Goal: Transaction & Acquisition: Purchase product/service

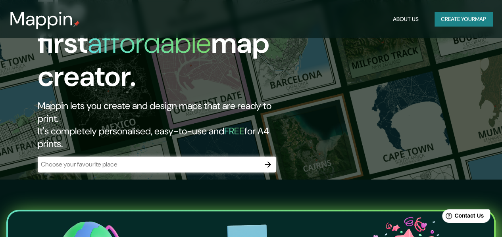
scroll to position [79, 0]
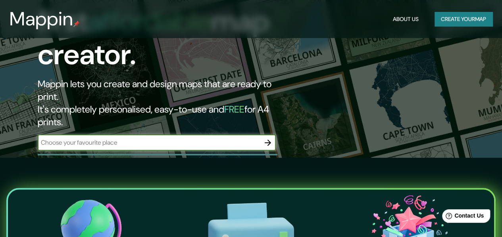
click at [149, 138] on input "text" at bounding box center [149, 142] width 222 height 9
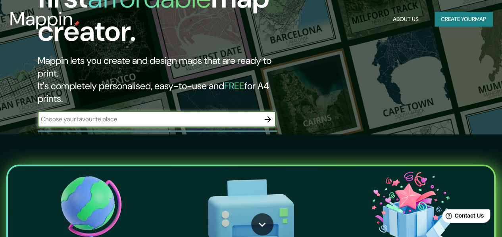
scroll to position [0, 0]
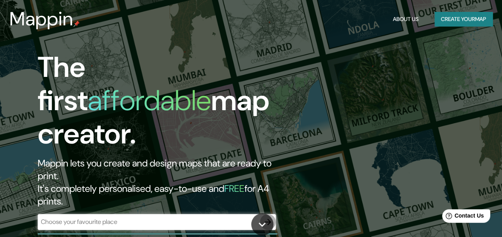
click at [270, 218] on icon "button" at bounding box center [268, 223] width 10 height 10
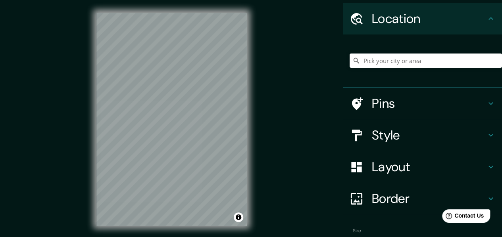
scroll to position [40, 0]
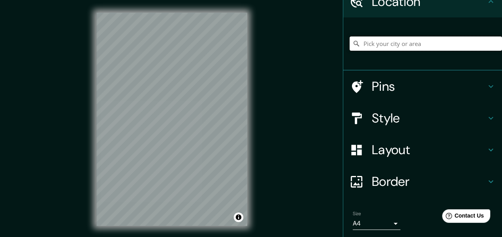
click at [375, 48] on input "Pick your city or area" at bounding box center [426, 44] width 152 height 14
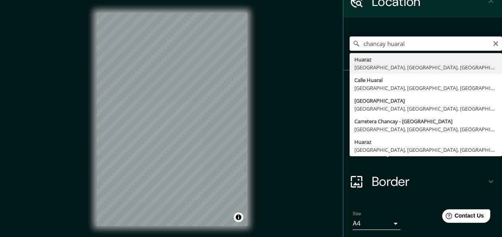
type input "Huaraz, Chancay, Departamento de Lima, Perú"
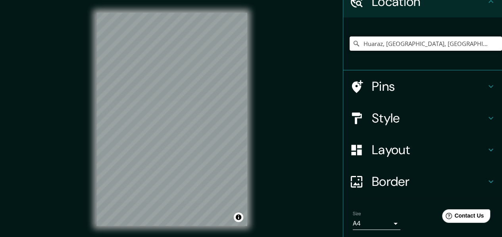
scroll to position [0, 0]
click at [393, 120] on h4 "Style" at bounding box center [429, 118] width 114 height 16
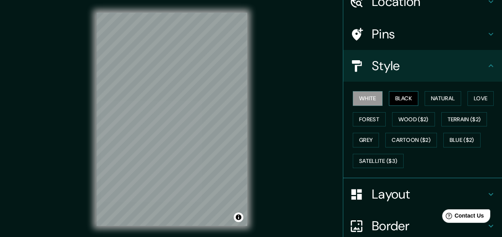
click at [401, 100] on button "Black" at bounding box center [404, 98] width 30 height 15
click at [354, 95] on button "White" at bounding box center [368, 98] width 30 height 15
click at [398, 95] on button "Black" at bounding box center [404, 98] width 30 height 15
click at [442, 97] on button "Natural" at bounding box center [443, 98] width 37 height 15
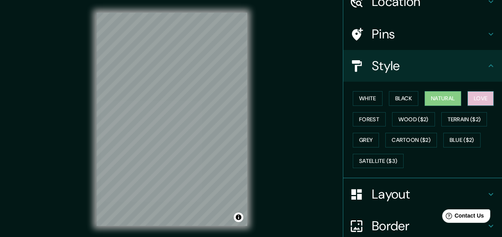
click at [481, 93] on button "Love" at bounding box center [481, 98] width 26 height 15
click at [405, 98] on button "Black" at bounding box center [404, 98] width 30 height 15
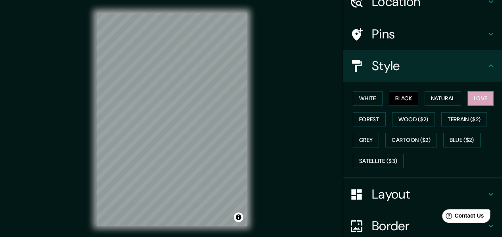
click at [473, 97] on button "Love" at bounding box center [481, 98] width 26 height 15
click at [371, 118] on button "Forest" at bounding box center [369, 119] width 33 height 15
click at [405, 95] on button "Black" at bounding box center [404, 98] width 30 height 15
click at [365, 100] on button "White" at bounding box center [368, 98] width 30 height 15
click at [407, 99] on button "Black" at bounding box center [404, 98] width 30 height 15
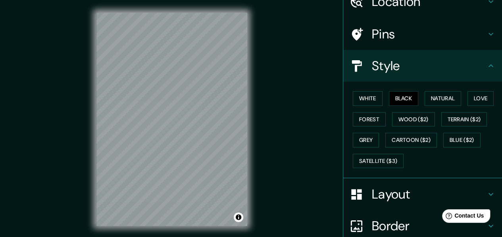
click at [295, 140] on div "Mappin Location Huaraz, Chancay, Departamento de Lima, Perú Pins Style White Bl…" at bounding box center [251, 126] width 502 height 252
click at [247, 123] on div "© Mapbox © OpenStreetMap Improve this map" at bounding box center [172, 119] width 176 height 239
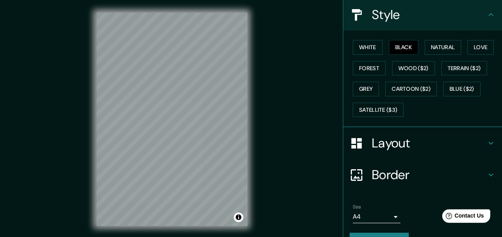
scroll to position [110, 0]
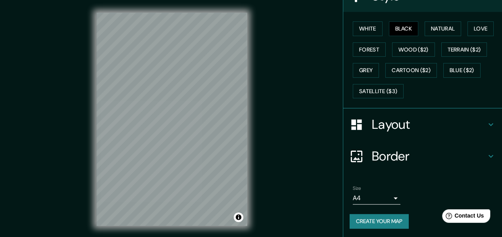
click at [381, 194] on body "Mappin Location [GEOGRAPHIC_DATA], [GEOGRAPHIC_DATA], [GEOGRAPHIC_DATA], [GEOGR…" at bounding box center [251, 118] width 502 height 237
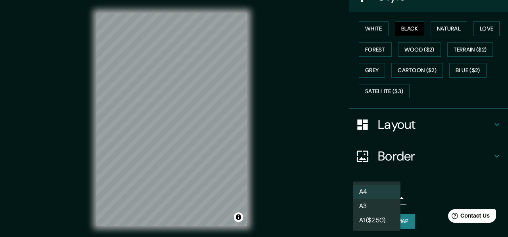
click at [375, 205] on li "A3" at bounding box center [377, 206] width 48 height 14
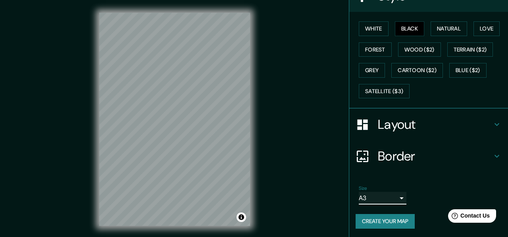
type input "a4"
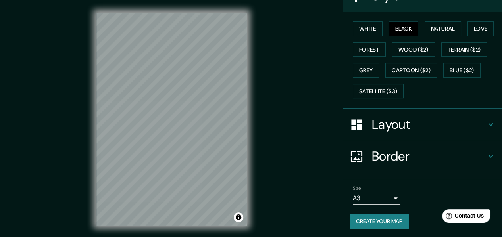
click at [386, 218] on button "Create your map" at bounding box center [379, 221] width 59 height 15
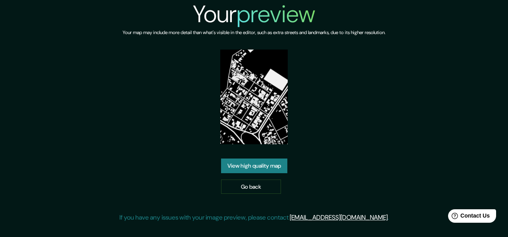
click at [260, 123] on img at bounding box center [253, 97] width 67 height 95
click at [260, 164] on link "View high quality map" at bounding box center [254, 166] width 66 height 15
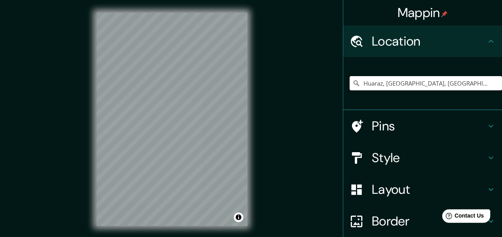
click at [415, 85] on input "Huaraz, [GEOGRAPHIC_DATA], [GEOGRAPHIC_DATA], [GEOGRAPHIC_DATA]" at bounding box center [426, 83] width 152 height 14
click at [429, 85] on input "Huaraz, [GEOGRAPHIC_DATA], [GEOGRAPHIC_DATA], [GEOGRAPHIC_DATA]" at bounding box center [426, 83] width 152 height 14
click at [483, 85] on input "Huaraz, [GEOGRAPHIC_DATA], [GEOGRAPHIC_DATA], [GEOGRAPHIC_DATA]" at bounding box center [426, 83] width 152 height 14
click at [353, 84] on icon at bounding box center [357, 83] width 8 height 8
click at [378, 84] on input "Huaraz, Chancay, Departamento de Lima, Perú" at bounding box center [426, 83] width 152 height 14
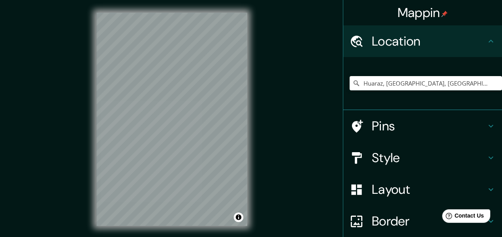
drag, startPoint x: 272, startPoint y: 131, endPoint x: 313, endPoint y: 105, distance: 48.9
click at [272, 131] on div "Mappin Location Huaraz, Chancay, Departamento de Lima, Perú Pins Style Layout B…" at bounding box center [251, 126] width 502 height 252
click at [378, 87] on input "Huaraz, Chancay, Departamento de Lima, Perú" at bounding box center [426, 83] width 152 height 14
click at [378, 87] on input "Huaraz, [GEOGRAPHIC_DATA], [GEOGRAPHIC_DATA], [GEOGRAPHIC_DATA]" at bounding box center [426, 83] width 152 height 14
click at [427, 88] on input "Huaraz, [GEOGRAPHIC_DATA], [GEOGRAPHIC_DATA], [GEOGRAPHIC_DATA]" at bounding box center [426, 83] width 152 height 14
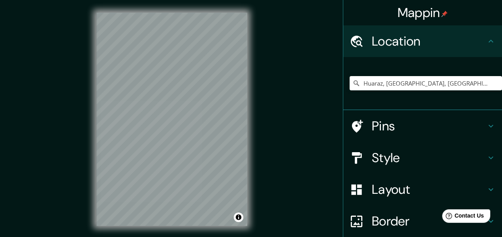
click at [384, 161] on h4 "Style" at bounding box center [429, 158] width 114 height 16
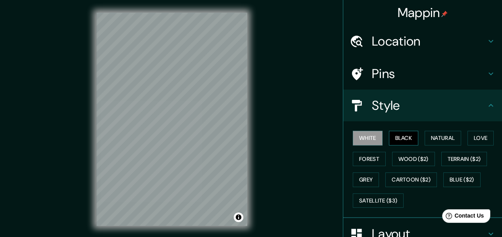
click at [403, 145] on button "Black" at bounding box center [404, 138] width 30 height 15
click at [403, 134] on button "Black" at bounding box center [404, 138] width 30 height 15
click at [307, 129] on div "Mappin Location Huaraz, Chancay, Departamento de Lima, Perú Pins Style White Bl…" at bounding box center [251, 126] width 502 height 252
click at [397, 43] on h4 "Location" at bounding box center [429, 41] width 114 height 16
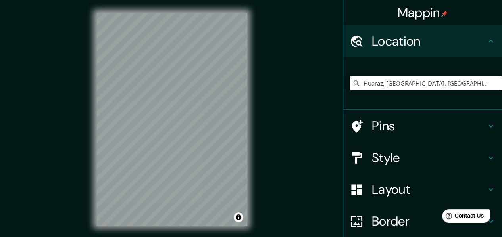
click at [399, 85] on input "Huaraz, [GEOGRAPHIC_DATA], [GEOGRAPHIC_DATA], [GEOGRAPHIC_DATA]" at bounding box center [426, 83] width 152 height 14
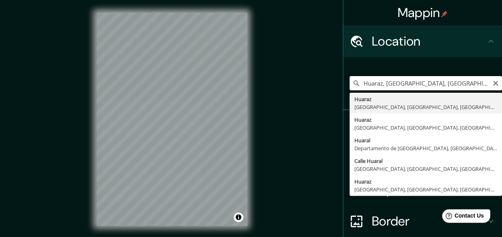
click at [399, 75] on div "Huaraz, Chaay, Departamento de Lima, Perú Huaraz Huaral, Departamento de Lima, …" at bounding box center [426, 84] width 152 height 40
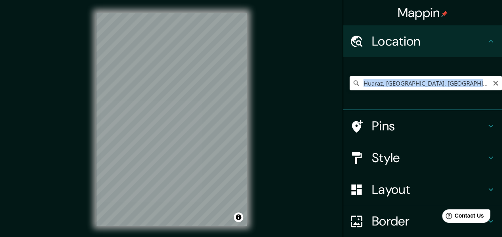
click at [399, 75] on div "Huaraz, Chaay, Departamento de Lima, Perú Huaraz Huaral, Departamento de Lima, …" at bounding box center [426, 84] width 152 height 40
click at [395, 84] on input "Huaraz, Chaay, Departamento de Lima, Perú" at bounding box center [426, 83] width 152 height 14
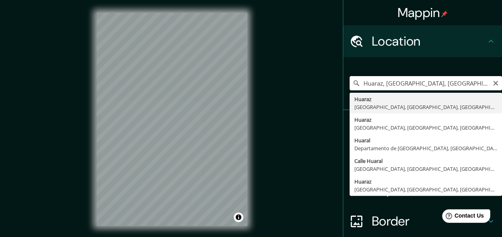
click at [395, 84] on input "Huaraz, Chaay, Departamento de Lima, Perú" at bounding box center [426, 83] width 152 height 14
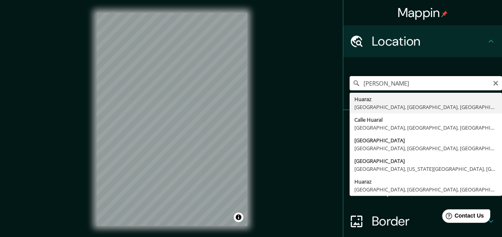
type input "Huaraz, [GEOGRAPHIC_DATA], [GEOGRAPHIC_DATA], [GEOGRAPHIC_DATA]"
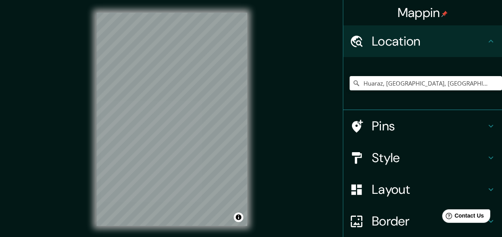
click at [121, 237] on html "Mappin Location Huaraz, Chancay, Departamento de Lima, Perú Pins Style Layout B…" at bounding box center [251, 118] width 502 height 237
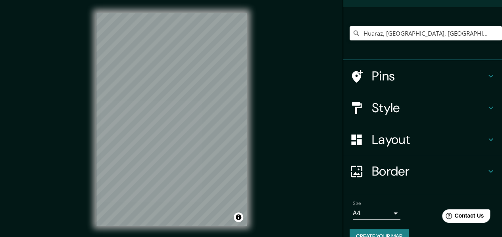
scroll to position [66, 0]
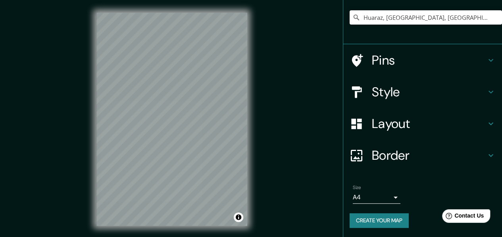
click at [388, 197] on body "Mappin Location Huaraz, Chancay, Departamento de Lima, Perú Pins Style Layout B…" at bounding box center [251, 118] width 502 height 237
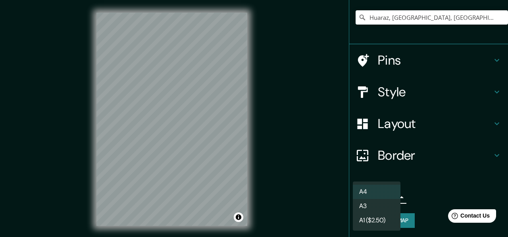
click at [372, 207] on li "A3" at bounding box center [377, 206] width 48 height 14
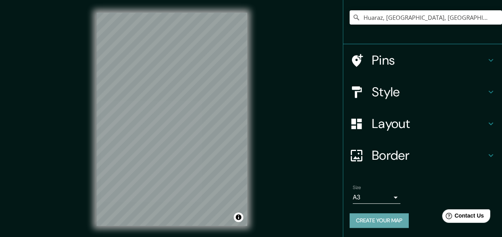
click at [379, 219] on button "Create your map" at bounding box center [379, 221] width 59 height 15
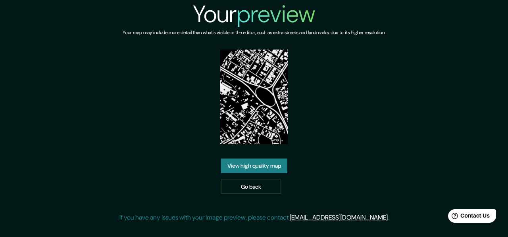
click at [262, 166] on link "View high quality map" at bounding box center [254, 166] width 66 height 15
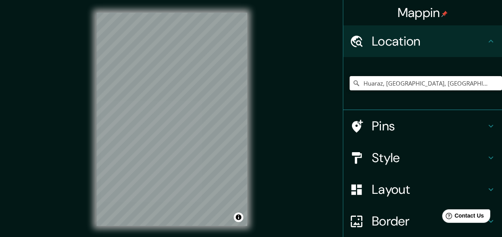
click at [404, 79] on input "Huaraz, Chancay, Departamento de Lima, Perú" at bounding box center [426, 83] width 152 height 14
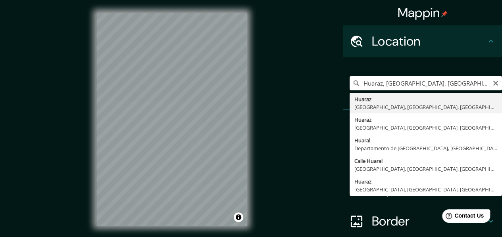
type input "Huaraz, Huaral, Departamento de Lima, Perú"
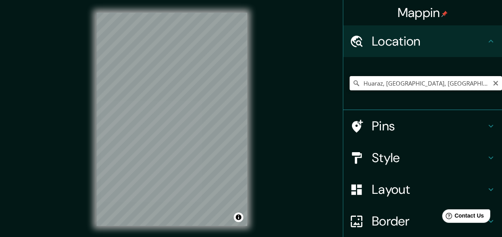
click at [417, 80] on input "Huaraz, Huaral, Departamento de Lima, Perú" at bounding box center [426, 83] width 152 height 14
click at [457, 87] on input "Huaraz, Huaral, Departamento de Lima, Perú" at bounding box center [426, 83] width 152 height 14
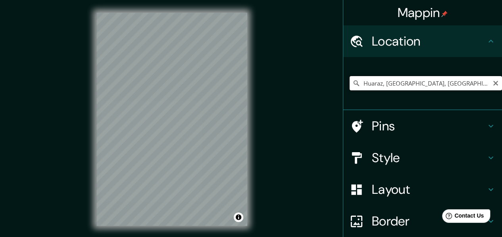
click at [457, 87] on input "Huaraz, Huaral, Departamento de Lima, Perú" at bounding box center [426, 83] width 152 height 14
click at [494, 85] on icon "Clear" at bounding box center [496, 83] width 5 height 5
click at [457, 85] on input "Pick your city or area" at bounding box center [426, 83] width 152 height 14
click at [402, 89] on input "Huaros, Departamento de Lima, Perú" at bounding box center [426, 83] width 152 height 14
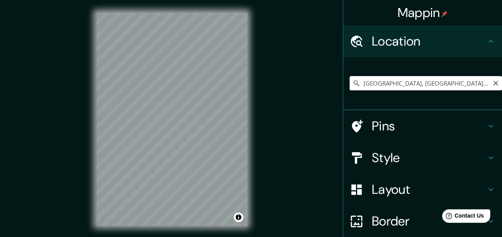
drag, startPoint x: 489, startPoint y: 85, endPoint x: 421, endPoint y: 85, distance: 68.3
click at [486, 85] on div "Huaros, Departamento de Lima, Perú Huaral Departamento de Lima, Perú Huaros Dep…" at bounding box center [426, 83] width 152 height 14
click at [421, 85] on input "Huaros, Departamento de Lima, Perú" at bounding box center [426, 83] width 152 height 14
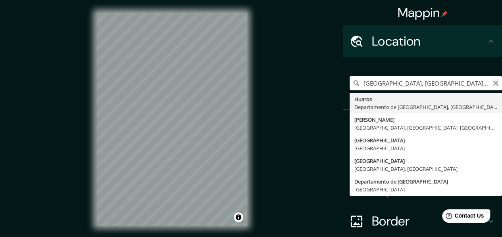
type input "Huaros, Departamentohuar de Lima, Perú"
click at [493, 85] on icon "Clear" at bounding box center [496, 83] width 6 height 6
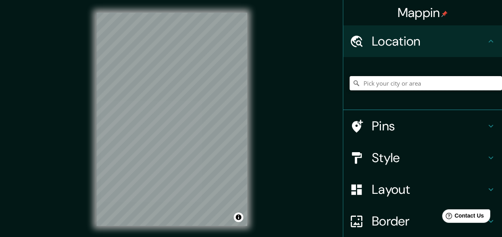
click at [441, 85] on input "Pick your city or area" at bounding box center [426, 83] width 152 height 14
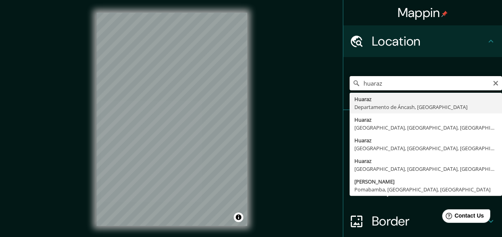
click at [370, 88] on input "huaraz" at bounding box center [426, 83] width 152 height 14
type input "Huaraz, [GEOGRAPHIC_DATA], [GEOGRAPHIC_DATA], [GEOGRAPHIC_DATA]"
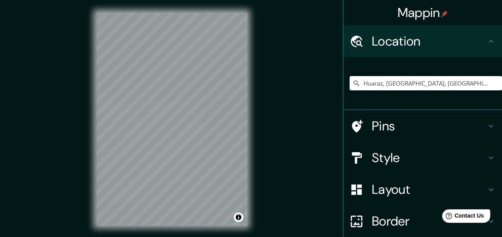
click at [403, 165] on h4 "Style" at bounding box center [429, 158] width 114 height 16
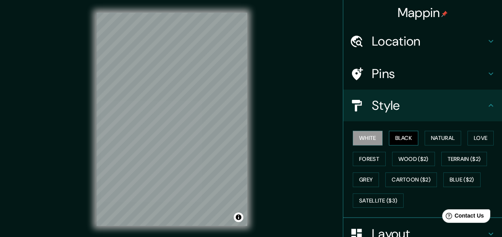
click at [405, 140] on button "Black" at bounding box center [404, 138] width 30 height 15
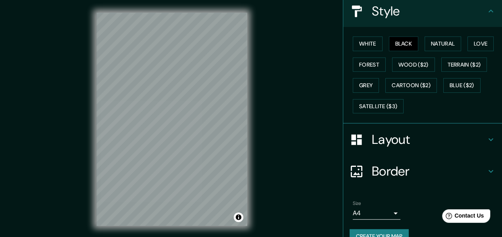
scroll to position [110, 0]
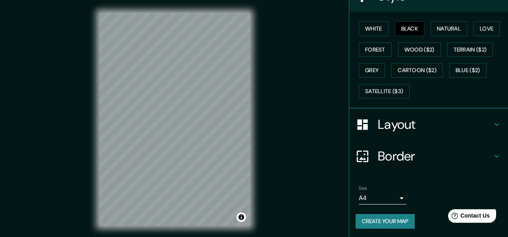
click at [370, 195] on body "Mappin Location Huaraz, Chancay, Departamento de Lima, Perú Pins Style White Bl…" at bounding box center [254, 118] width 508 height 237
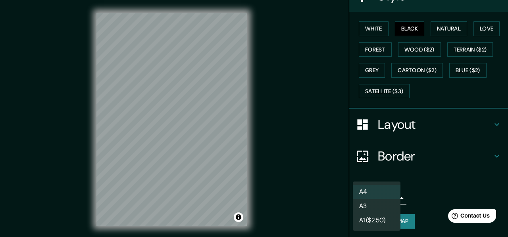
click at [367, 206] on li "A3" at bounding box center [377, 206] width 48 height 14
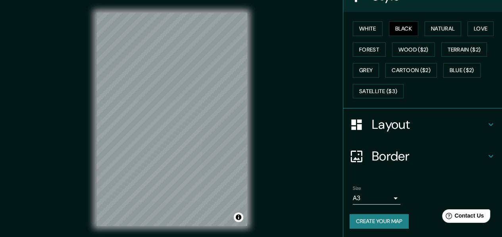
click at [387, 220] on button "Create your map" at bounding box center [379, 221] width 59 height 15
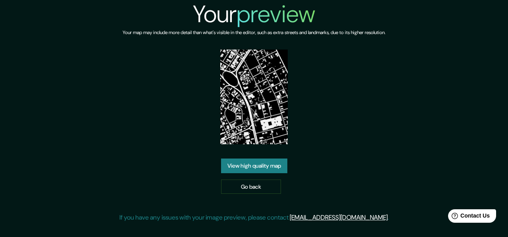
click at [259, 165] on link "View high quality map" at bounding box center [254, 166] width 66 height 15
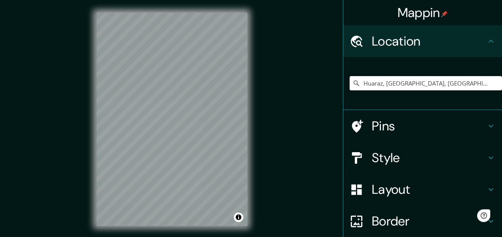
click at [423, 82] on input "Huaraz, [GEOGRAPHIC_DATA], [GEOGRAPHIC_DATA], [GEOGRAPHIC_DATA]" at bounding box center [426, 83] width 152 height 14
click at [400, 87] on input "Huaraz, [GEOGRAPHIC_DATA], [GEOGRAPHIC_DATA], [GEOGRAPHIC_DATA]" at bounding box center [426, 83] width 152 height 14
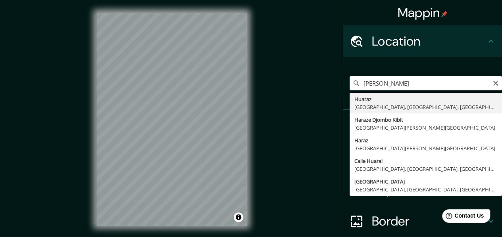
type input "Huaraz, [GEOGRAPHIC_DATA], [GEOGRAPHIC_DATA], [GEOGRAPHIC_DATA]"
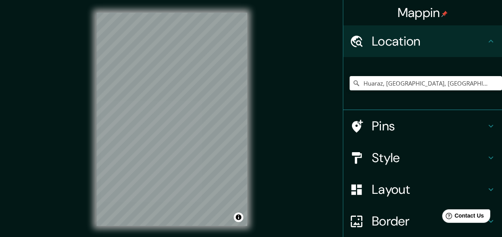
click at [400, 158] on h4 "Style" at bounding box center [429, 158] width 114 height 16
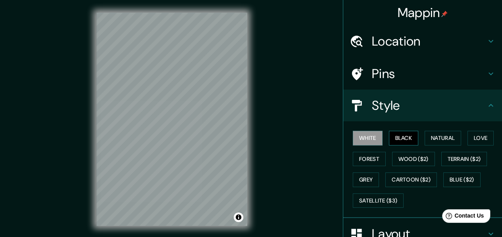
click at [402, 138] on button "Black" at bounding box center [404, 138] width 30 height 15
click at [185, 2] on div "© Mapbox © OpenStreetMap Improve this map" at bounding box center [172, 119] width 176 height 239
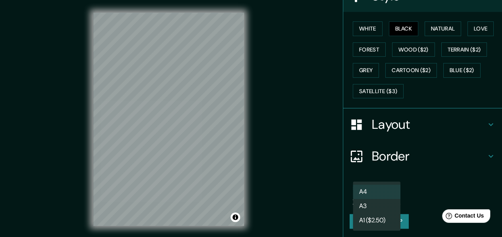
drag, startPoint x: 380, startPoint y: 199, endPoint x: 361, endPoint y: 208, distance: 20.1
click at [379, 201] on body "Mappin Location Huaraz, Chancay, Departamento de Lima, Perú Pins Style White Bl…" at bounding box center [251, 118] width 502 height 237
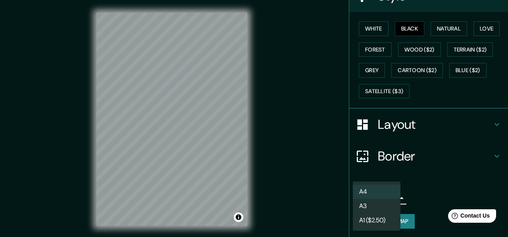
click at [372, 208] on li "A3" at bounding box center [377, 206] width 48 height 14
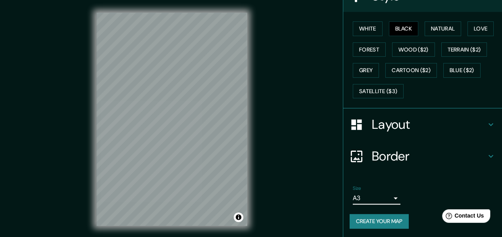
click at [386, 221] on button "Create your map" at bounding box center [379, 221] width 59 height 15
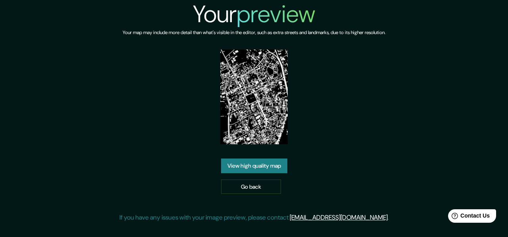
drag, startPoint x: 256, startPoint y: 108, endPoint x: 184, endPoint y: 120, distance: 72.6
click at [185, 120] on div "Your preview Your map may include more detail than what's visible in the editor…" at bounding box center [255, 114] width 270 height 229
click at [244, 165] on link "View high quality map" at bounding box center [254, 166] width 66 height 15
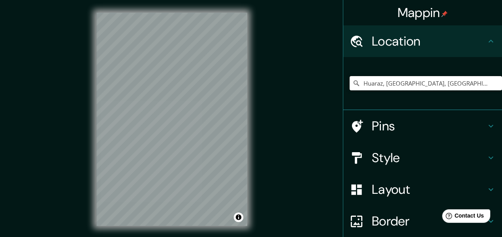
click at [413, 86] on input "Huaraz, [GEOGRAPHIC_DATA], [GEOGRAPHIC_DATA], [GEOGRAPHIC_DATA]" at bounding box center [426, 83] width 152 height 14
click at [413, 86] on input "Huaraz, Chancay, Departamento de Lima, Perú" at bounding box center [426, 83] width 152 height 14
click at [457, 90] on input "Huaraz, Chancay, Departamento de Lima, Perú" at bounding box center [426, 83] width 152 height 14
click at [457, 87] on input "Huaraz, Chancay, Departamento de Lima, Perú" at bounding box center [426, 83] width 152 height 14
click at [457, 87] on input "Huaraz, [GEOGRAPHIC_DATA], [GEOGRAPHIC_DATA], [GEOGRAPHIC_DATA]" at bounding box center [426, 83] width 152 height 14
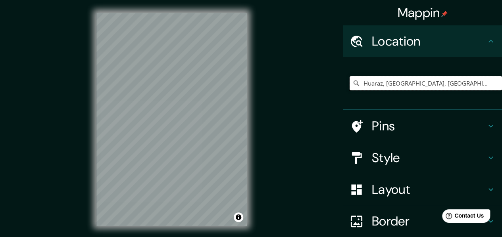
click at [457, 87] on input "Huaraz, Chancay, Departamento de Lima, Perú" at bounding box center [426, 83] width 152 height 14
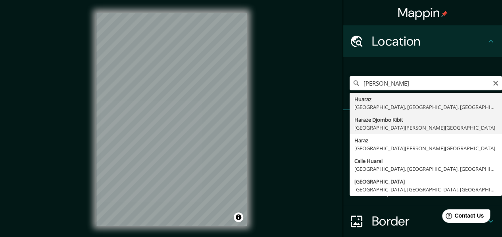
type input "Huaraz, Chancay, Departamento de Lima, Perú"
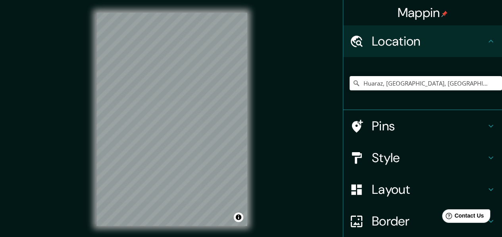
click at [382, 154] on h4 "Style" at bounding box center [429, 158] width 114 height 16
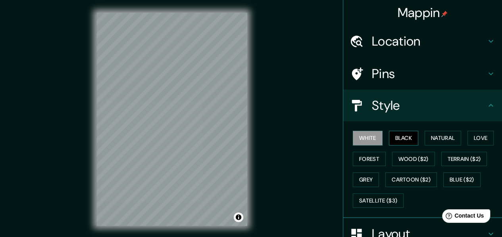
click at [400, 135] on button "Black" at bounding box center [404, 138] width 30 height 15
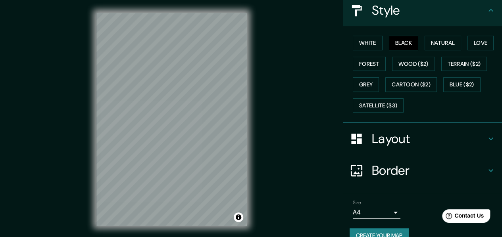
scroll to position [110, 0]
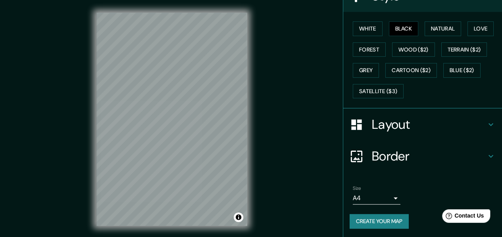
click at [377, 203] on body "Mappin Location Huaraz, Chancay, Departamento de Lima, Perú Pins Style White Bl…" at bounding box center [251, 118] width 502 height 237
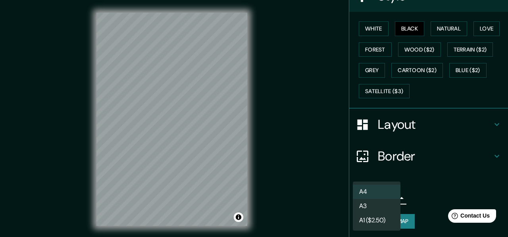
click at [365, 208] on li "A3" at bounding box center [377, 206] width 48 height 14
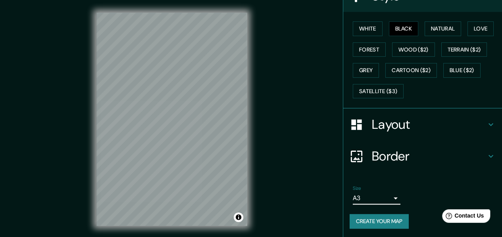
click at [374, 218] on button "Create your map" at bounding box center [379, 221] width 59 height 15
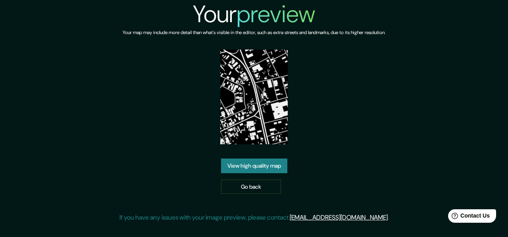
click at [261, 169] on link "View high quality map" at bounding box center [254, 166] width 66 height 15
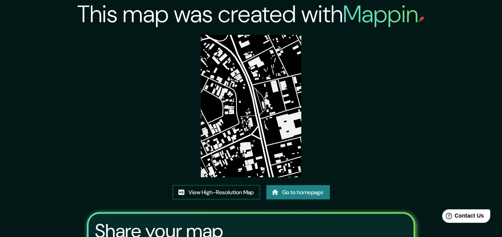
click at [246, 191] on link "View High-Resolution Map" at bounding box center [216, 192] width 87 height 15
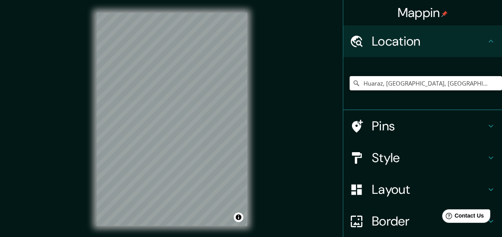
click at [377, 84] on input "Huaraz, [GEOGRAPHIC_DATA], [GEOGRAPHIC_DATA], [GEOGRAPHIC_DATA]" at bounding box center [426, 83] width 152 height 14
click at [377, 84] on input "Huaraz, Chancay, Departamento de Lima, Perú" at bounding box center [426, 83] width 152 height 14
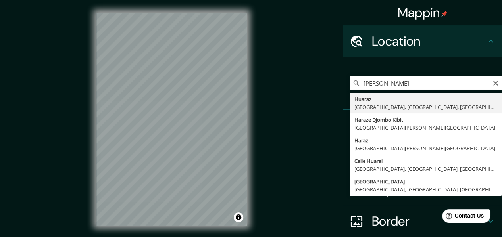
type input "Huaraz, Chancay, Departamento de Lima, Perú"
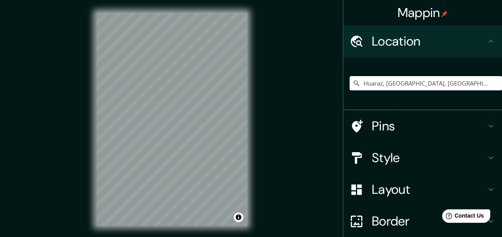
click at [392, 150] on h4 "Style" at bounding box center [429, 158] width 114 height 16
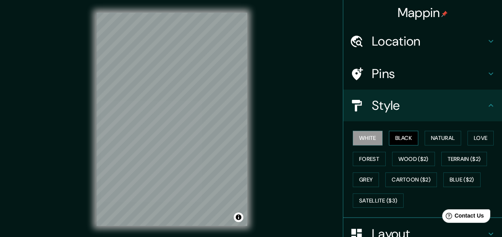
click at [399, 137] on button "Black" at bounding box center [404, 138] width 30 height 15
click at [405, 133] on button "Black" at bounding box center [404, 138] width 30 height 15
click at [393, 136] on button "Black" at bounding box center [404, 138] width 30 height 15
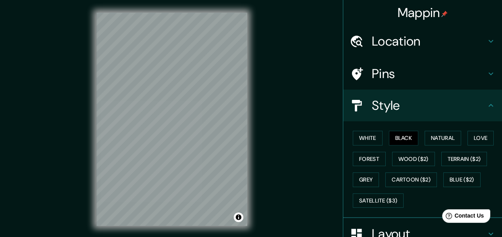
scroll to position [110, 0]
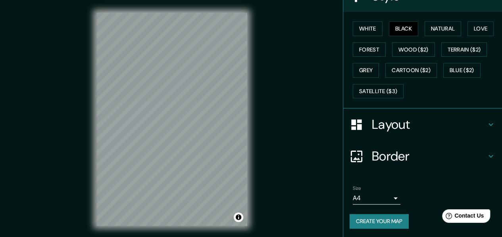
click at [380, 200] on body "Mappin Location [GEOGRAPHIC_DATA], [GEOGRAPHIC_DATA], [GEOGRAPHIC_DATA], [GEOGR…" at bounding box center [251, 118] width 502 height 237
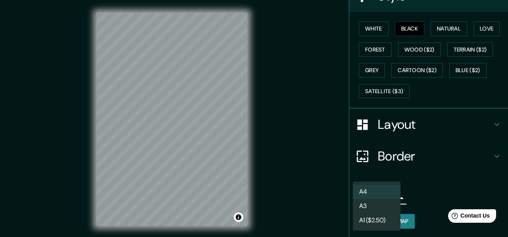
click at [367, 208] on li "A3" at bounding box center [377, 206] width 48 height 14
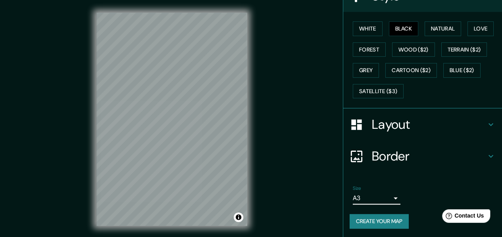
click at [375, 219] on button "Create your map" at bounding box center [379, 221] width 59 height 15
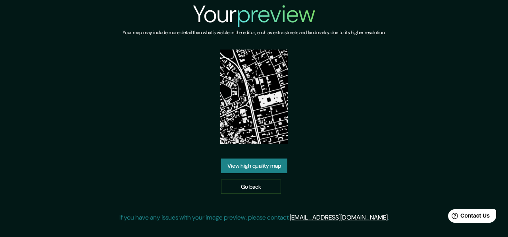
click at [259, 170] on link "View high quality map" at bounding box center [254, 166] width 66 height 15
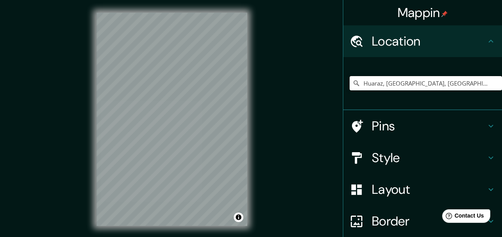
click at [403, 81] on input "Huaraz, Chancay, Departamento de Lima, Perú" at bounding box center [426, 83] width 152 height 14
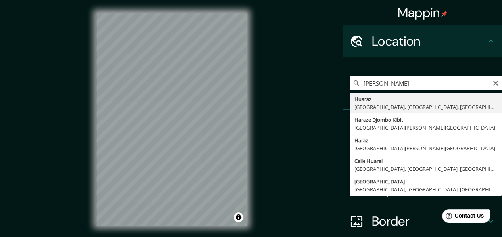
type input "Huaraz, Chancay, Departamento de Lima, Perú"
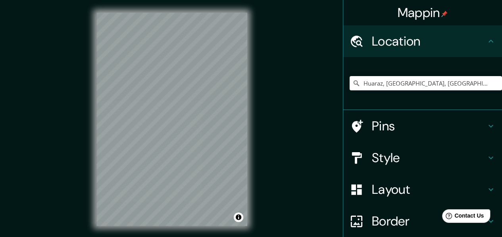
click at [402, 155] on h4 "Style" at bounding box center [429, 158] width 114 height 16
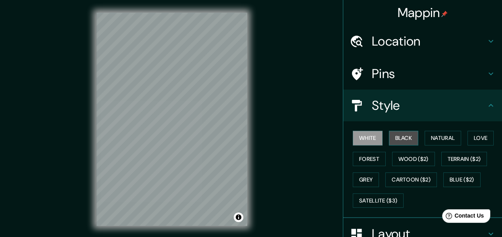
click at [400, 137] on button "Black" at bounding box center [404, 138] width 30 height 15
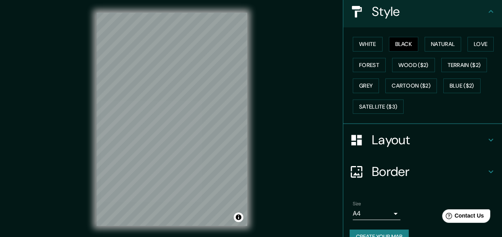
scroll to position [110, 0]
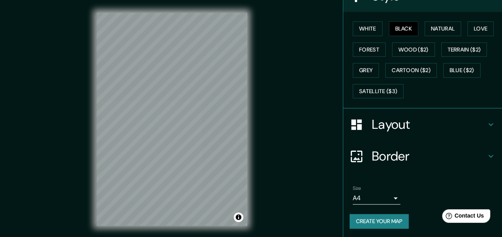
click at [393, 199] on body "Mappin Location Huaraz, Chancay, Departamento de Lima, Perú Pins Style White Bl…" at bounding box center [251, 118] width 502 height 237
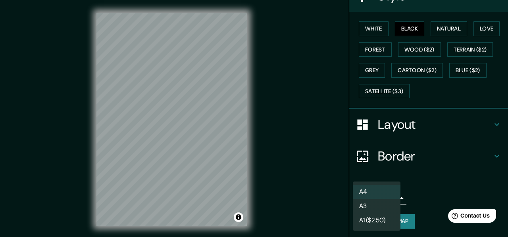
click at [369, 205] on li "A3" at bounding box center [377, 206] width 48 height 14
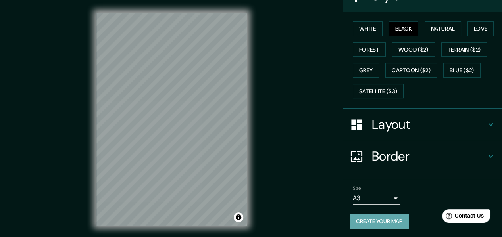
click at [388, 218] on button "Create your map" at bounding box center [379, 221] width 59 height 15
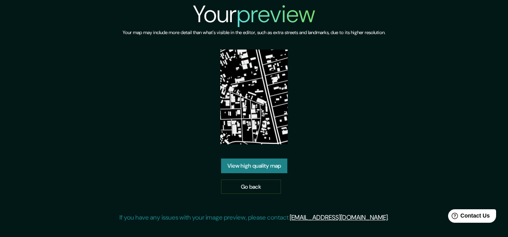
click at [274, 153] on div "Your preview Your map may include more detail than what's visible in the editor…" at bounding box center [255, 114] width 270 height 229
click at [272, 164] on link "View high quality map" at bounding box center [254, 166] width 66 height 15
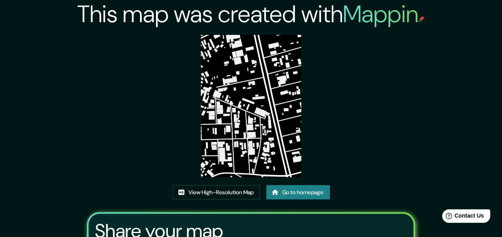
drag, startPoint x: 240, startPoint y: 89, endPoint x: 222, endPoint y: 76, distance: 22.4
drag, startPoint x: 222, startPoint y: 76, endPoint x: 247, endPoint y: 191, distance: 117.9
click at [247, 191] on link "View High-Resolution Map" at bounding box center [216, 192] width 87 height 15
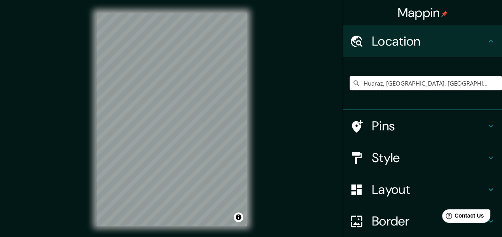
click at [379, 86] on input "Huaraz, [GEOGRAPHIC_DATA], [GEOGRAPHIC_DATA], [GEOGRAPHIC_DATA]" at bounding box center [426, 83] width 152 height 14
click at [379, 86] on input "Huaraz, Chancay, Departamento de Lima, Perú" at bounding box center [426, 83] width 152 height 14
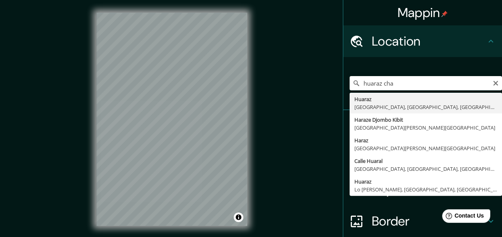
type input "Huaraz, Chancay, Departamento de Lima, Perú"
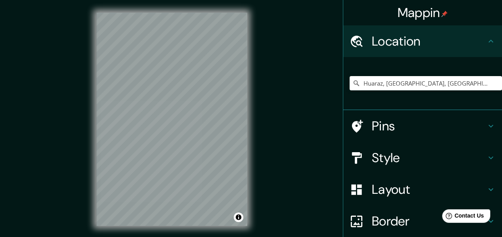
click at [398, 166] on div "Style" at bounding box center [423, 158] width 159 height 32
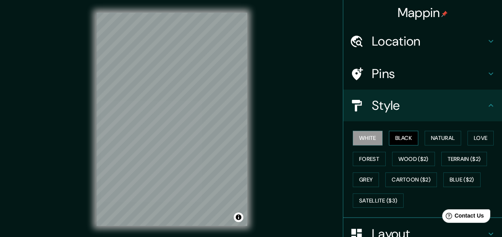
click at [403, 137] on button "Black" at bounding box center [404, 138] width 30 height 15
click at [402, 135] on button "Black" at bounding box center [404, 138] width 30 height 15
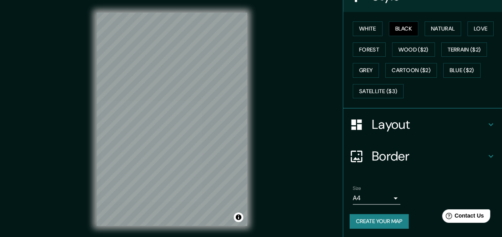
click at [382, 199] on body "Mappin Location Huaraz, Chancay, Departamento de Lima, Perú Pins Style White Bl…" at bounding box center [251, 118] width 502 height 237
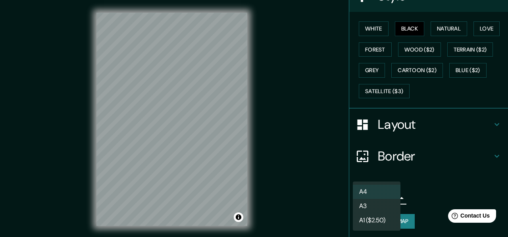
click at [361, 206] on li "A3" at bounding box center [377, 206] width 48 height 14
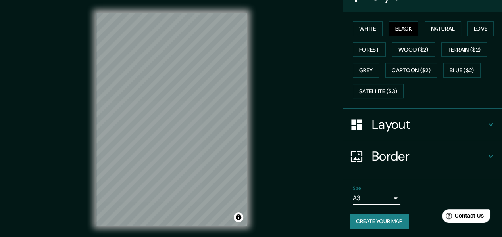
click at [371, 219] on button "Create your map" at bounding box center [379, 221] width 59 height 15
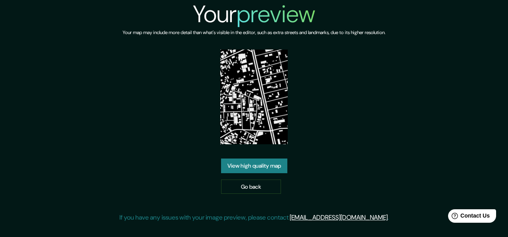
click at [267, 170] on link "View high quality map" at bounding box center [254, 166] width 66 height 15
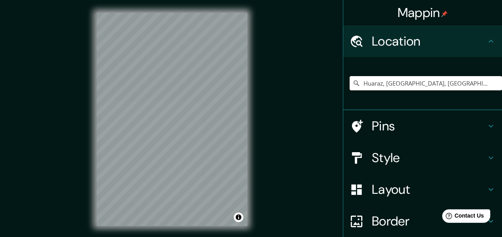
click at [399, 81] on input "Huaraz, [GEOGRAPHIC_DATA], [GEOGRAPHIC_DATA], [GEOGRAPHIC_DATA]" at bounding box center [426, 83] width 152 height 14
click at [400, 81] on input "Huaraz, [GEOGRAPHIC_DATA], [GEOGRAPHIC_DATA], [GEOGRAPHIC_DATA]" at bounding box center [426, 83] width 152 height 14
click at [400, 81] on input "Huaraz, Chancay, Departamento de Lima, Perú" at bounding box center [426, 83] width 152 height 14
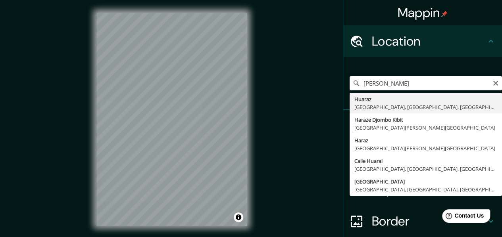
type input "Huaraz, Chancay, Departamento de Lima, Perú"
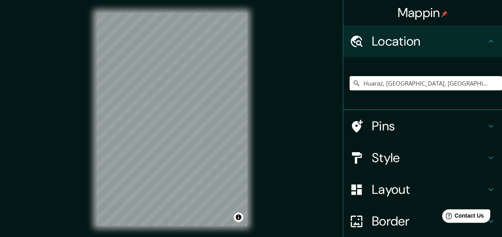
click at [391, 155] on h4 "Style" at bounding box center [429, 158] width 114 height 16
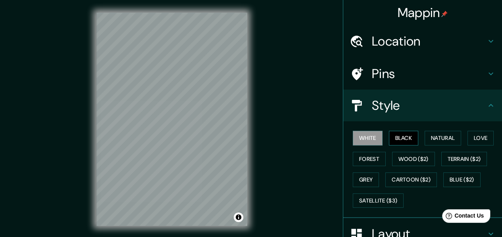
click at [403, 137] on button "Black" at bounding box center [404, 138] width 30 height 15
click at [398, 133] on button "Black" at bounding box center [404, 138] width 30 height 15
click at [311, 151] on div "Mappin Location Huaraz, Chancay, Departamento de Lima, Perú Pins Style White Bl…" at bounding box center [251, 126] width 502 height 252
click at [403, 39] on h4 "Location" at bounding box center [429, 41] width 114 height 16
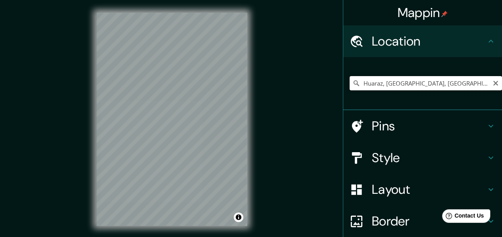
click at [403, 86] on input "Huaraz, Chancay, Departamento de Lima, Perú" at bounding box center [426, 83] width 152 height 14
click at [422, 84] on input "Huaraz, Chancay, Departamento de Lima, Perú" at bounding box center [426, 83] width 152 height 14
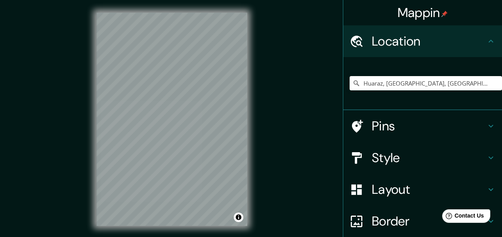
click at [398, 158] on h4 "Style" at bounding box center [429, 158] width 114 height 16
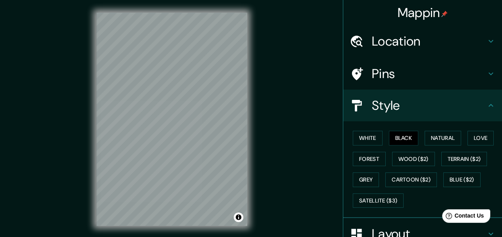
click at [302, 132] on div "Mappin Location Huaraz, Chancay, Departamento de Lima, Perú Pins Style White Bl…" at bounding box center [251, 126] width 502 height 252
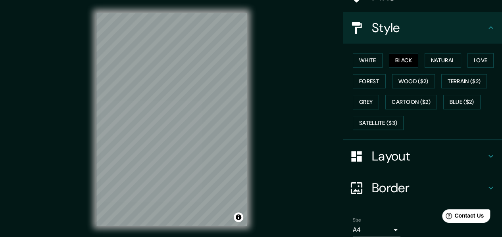
scroll to position [110, 0]
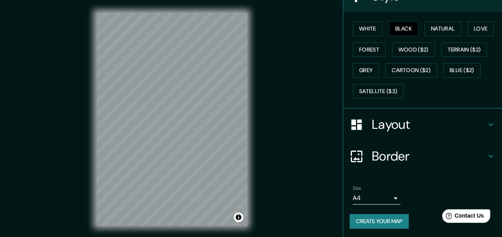
click at [355, 199] on body "Mappin Location Huaraz, Chancay, Departamento de Lima, Perú Pins Style White Bl…" at bounding box center [251, 118] width 502 height 237
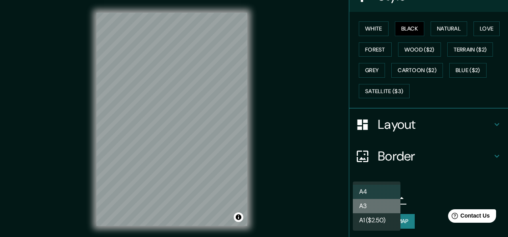
click at [368, 206] on li "A3" at bounding box center [377, 206] width 48 height 14
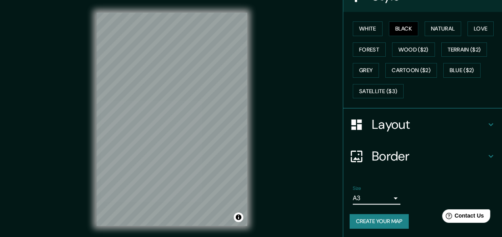
click at [364, 219] on button "Create your map" at bounding box center [379, 221] width 59 height 15
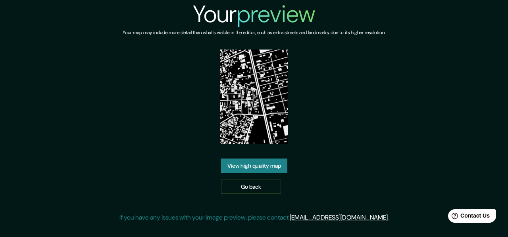
click at [258, 170] on link "View high quality map" at bounding box center [254, 166] width 66 height 15
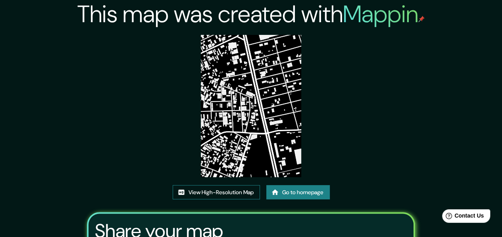
click at [250, 191] on link "View High-Resolution Map" at bounding box center [216, 192] width 87 height 15
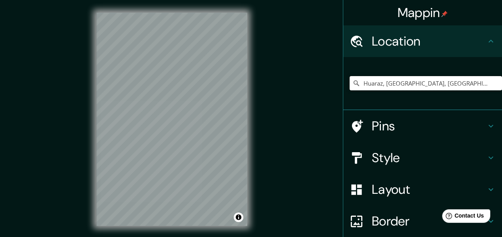
click at [394, 83] on input "Huaraz, [GEOGRAPHIC_DATA], [GEOGRAPHIC_DATA], [GEOGRAPHIC_DATA]" at bounding box center [426, 83] width 152 height 14
click at [394, 83] on input "Pick your city or area" at bounding box center [426, 83] width 152 height 14
paste input "Huaraz, Chancay, Departamento de Lima, Perú"
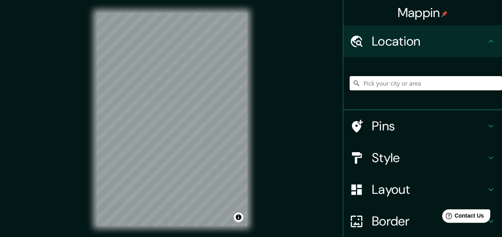
type input "Huaraz, Chancay, Departamento de Lima, Perú"
click at [386, 160] on h4 "Style" at bounding box center [429, 158] width 114 height 16
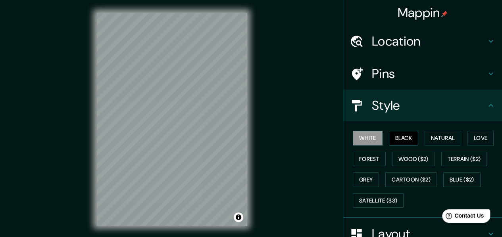
click at [400, 136] on button "Black" at bounding box center [404, 138] width 30 height 15
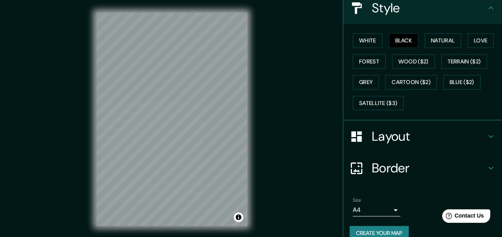
scroll to position [110, 0]
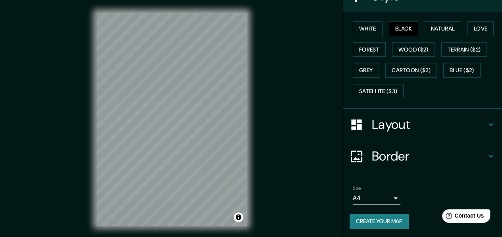
click at [373, 196] on body "Mappin Location Huaraz, Chancay, Departamento de Lima, Perú Pins Style White Bl…" at bounding box center [251, 118] width 502 height 237
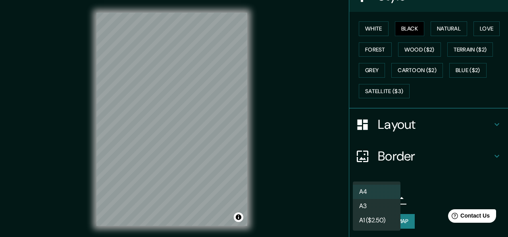
click at [376, 208] on li "A3" at bounding box center [377, 206] width 48 height 14
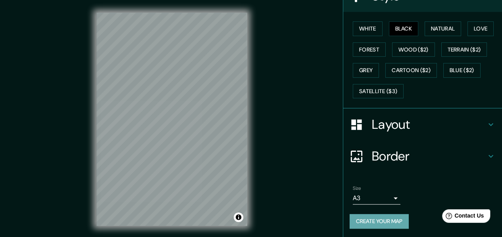
click at [372, 218] on button "Create your map" at bounding box center [379, 221] width 59 height 15
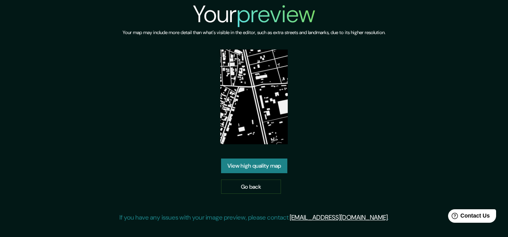
click at [278, 168] on link "View high quality map" at bounding box center [254, 166] width 66 height 15
